Goal: Information Seeking & Learning: Understand process/instructions

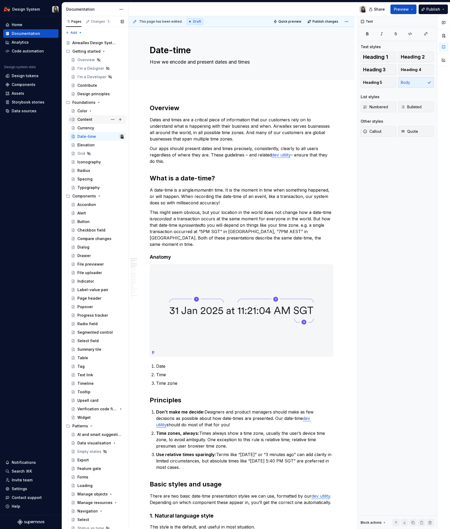
click at [89, 121] on div "Content" at bounding box center [84, 119] width 15 height 5
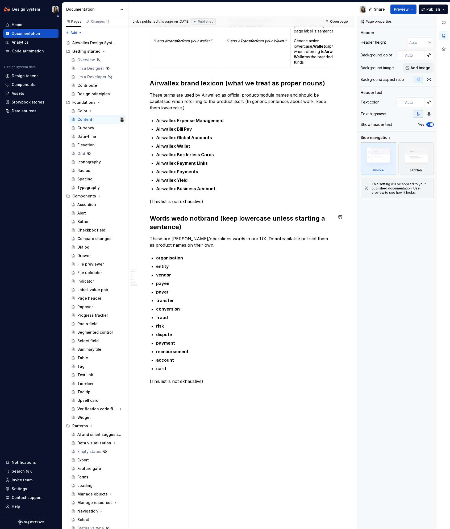
scroll to position [812, 0]
click at [191, 136] on strong "Airwallex Global Accounts" at bounding box center [184, 137] width 56 height 5
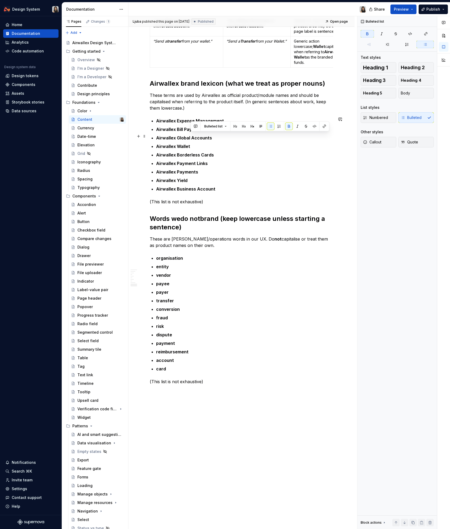
click at [191, 136] on strong "Airwallex Global Accounts" at bounding box center [184, 137] width 56 height 5
click at [232, 154] on p "Airwallex Borderless Cards" at bounding box center [244, 155] width 177 height 6
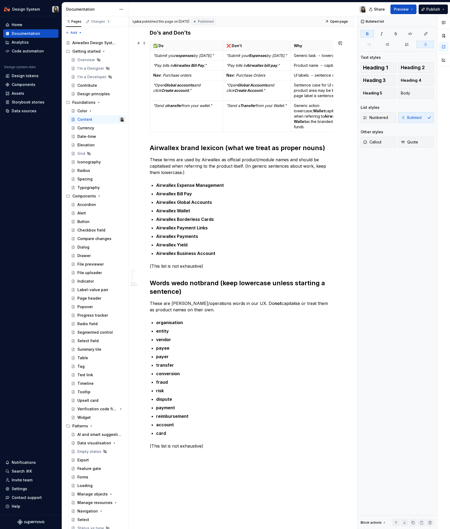
scroll to position [748, 0]
click at [200, 252] on strong "Airwallex Business Account" at bounding box center [185, 253] width 59 height 5
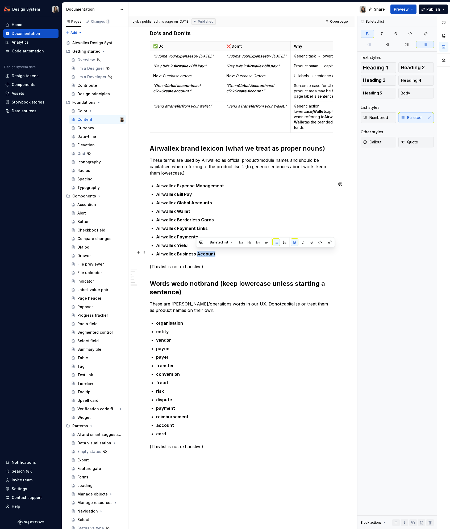
click at [200, 252] on strong "Airwallex Business Account" at bounding box center [185, 253] width 59 height 5
click at [253, 254] on p "Airwallex Business Account" at bounding box center [244, 253] width 177 height 6
click at [201, 204] on p "Airwallex Global Accounts" at bounding box center [244, 202] width 177 height 6
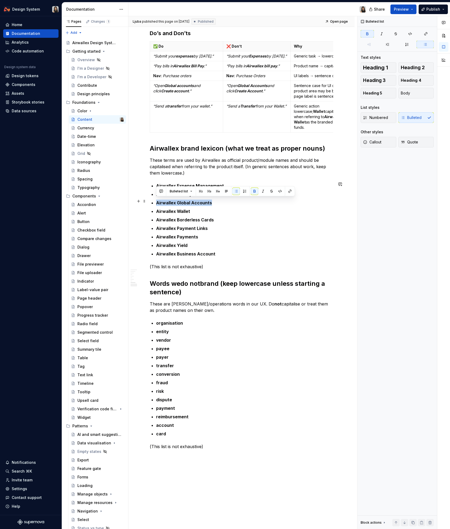
click at [201, 204] on p "Airwallex Global Accounts" at bounding box center [244, 202] width 177 height 6
click at [252, 221] on ul "Airwallex Expense Management Airwallex Bill Pay Airwallex Global Accounts Airwa…" at bounding box center [244, 219] width 177 height 74
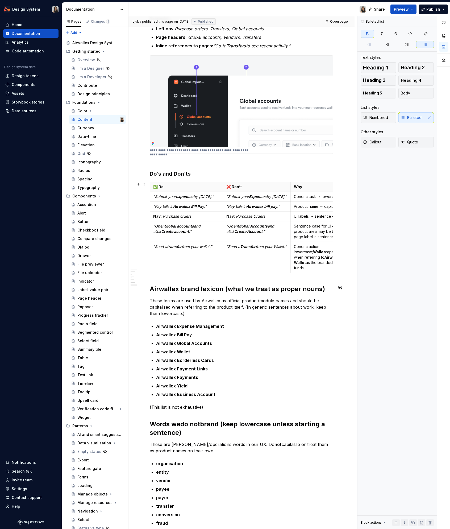
scroll to position [546, 0]
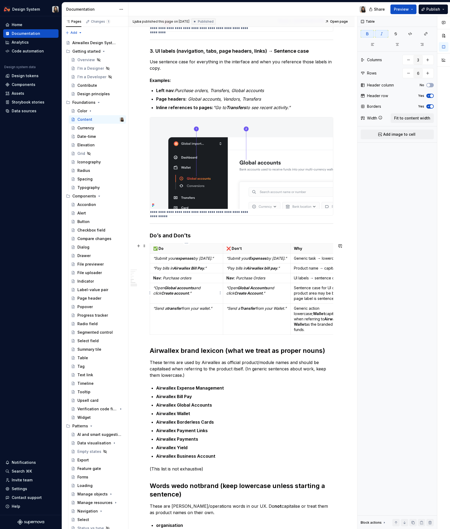
click at [179, 288] on em "Global accounts" at bounding box center [179, 287] width 30 height 5
click at [189, 288] on em "Global accounts" at bounding box center [179, 287] width 30 height 5
drag, startPoint x: 164, startPoint y: 287, endPoint x: 195, endPoint y: 289, distance: 31.2
click at [195, 289] on p "“Open Global accounts and click Create account .”" at bounding box center [186, 290] width 66 height 11
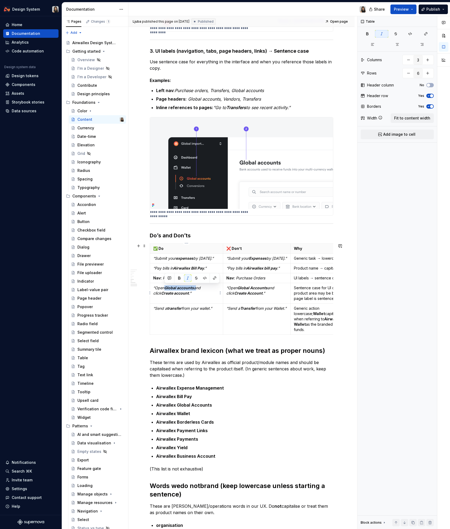
click at [195, 289] on em "and click" at bounding box center [177, 290] width 48 height 10
type textarea "*"
